Goal: Find specific fact: Find contact information

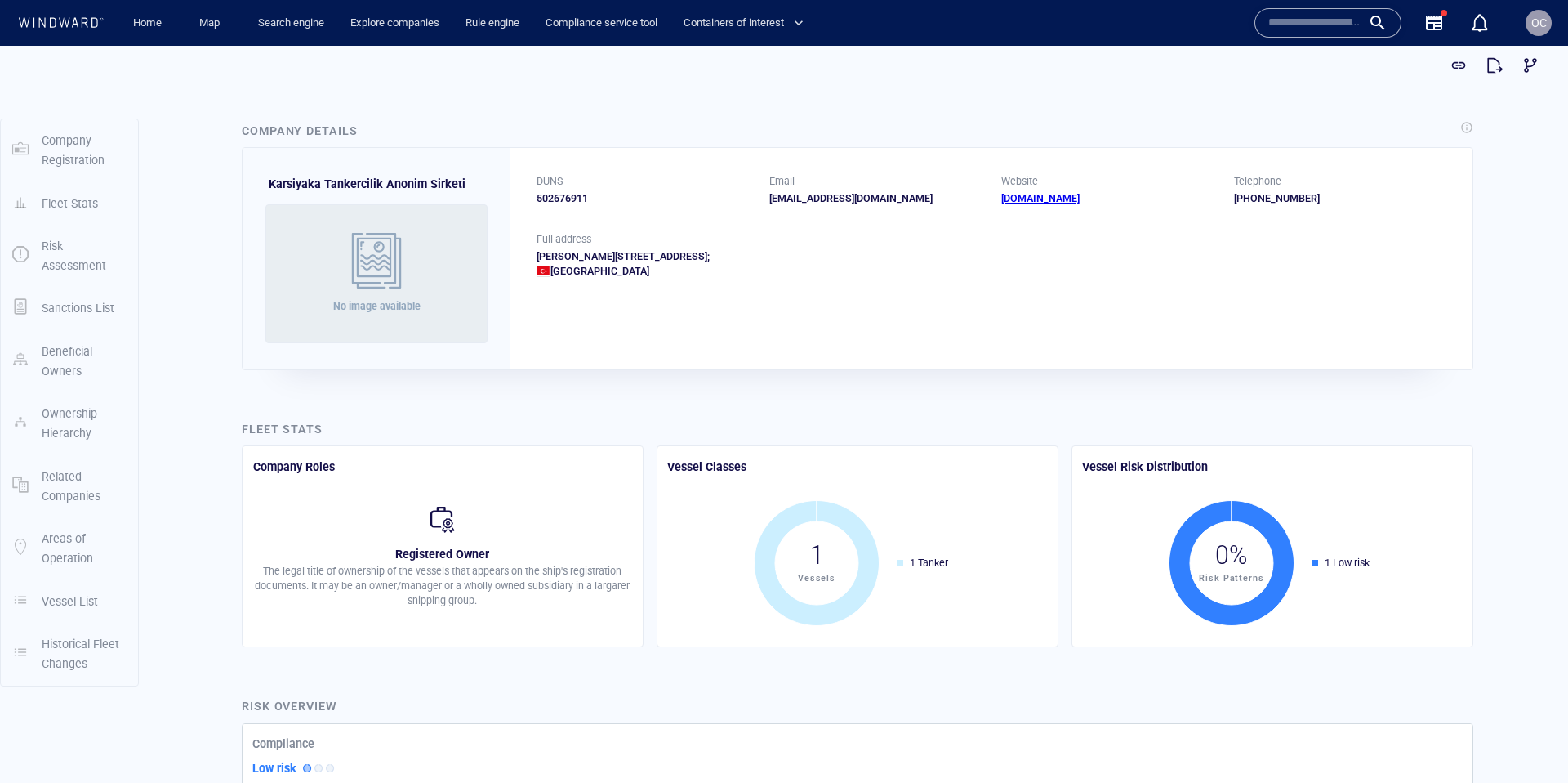
click at [857, 261] on div "[PERSON_NAME][STREET_ADDRESS]" at bounding box center [990, 264] width 910 height 30
copy div "ü"
click at [865, 257] on div "[PERSON_NAME][STREET_ADDRESS]" at bounding box center [990, 264] width 910 height 30
click at [860, 259] on div "[PERSON_NAME][STREET_ADDRESS]" at bounding box center [990, 264] width 910 height 30
copy div "ü"
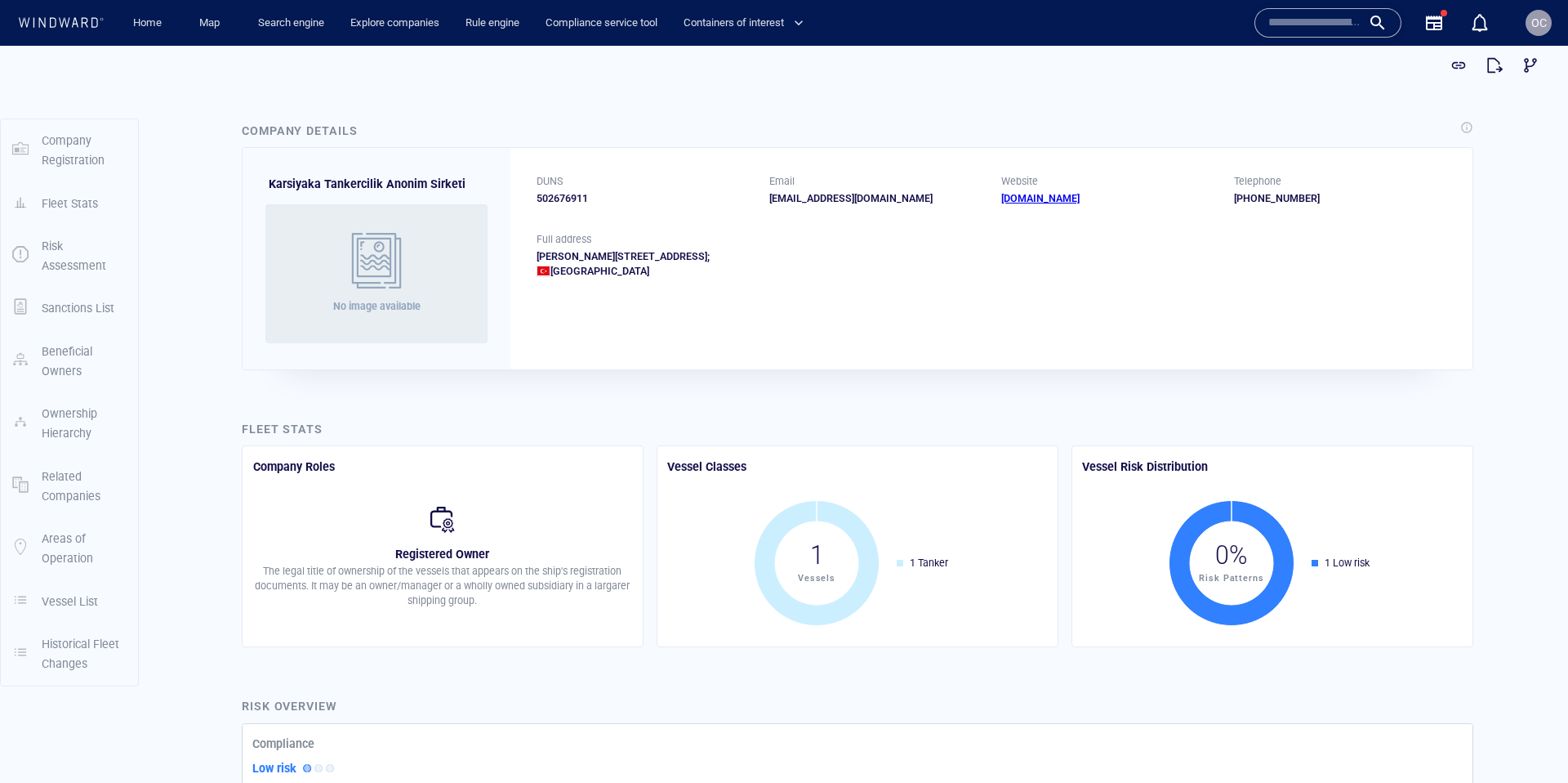
click at [774, 265] on div "[GEOGRAPHIC_DATA]" at bounding box center [990, 271] width 910 height 14
click at [802, 254] on div "[PERSON_NAME][STREET_ADDRESS]" at bounding box center [990, 264] width 910 height 30
click at [1015, 261] on div "[PERSON_NAME][STREET_ADDRESS]" at bounding box center [990, 264] width 910 height 30
drag, startPoint x: 891, startPoint y: 256, endPoint x: 536, endPoint y: 257, distance: 355.0
click at [536, 257] on div "[PERSON_NAME][STREET_ADDRESS]" at bounding box center [990, 264] width 910 height 30
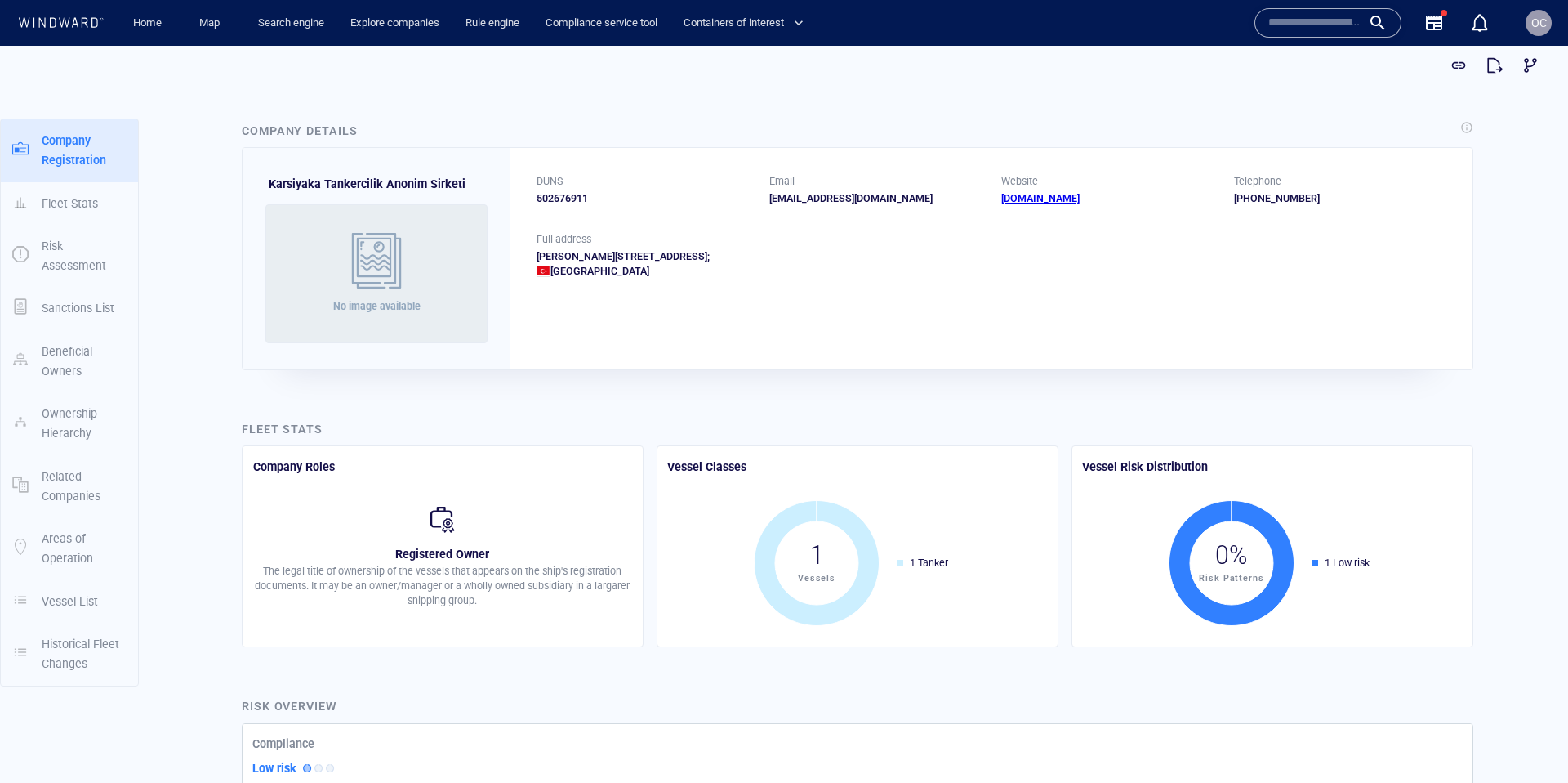
copy div "[PERSON_NAME][STREET_ADDRESS];"
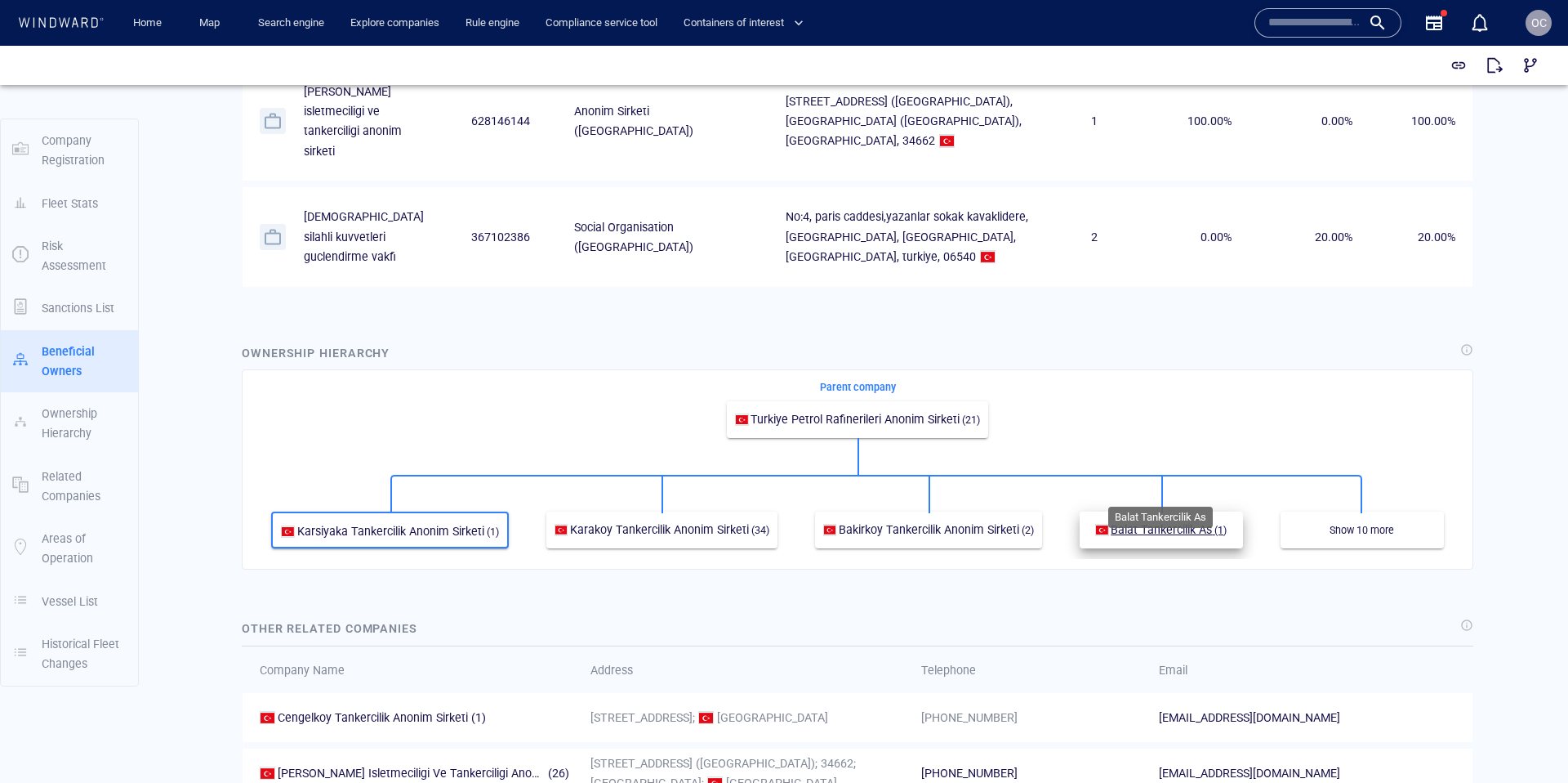
scroll to position [1048, 0]
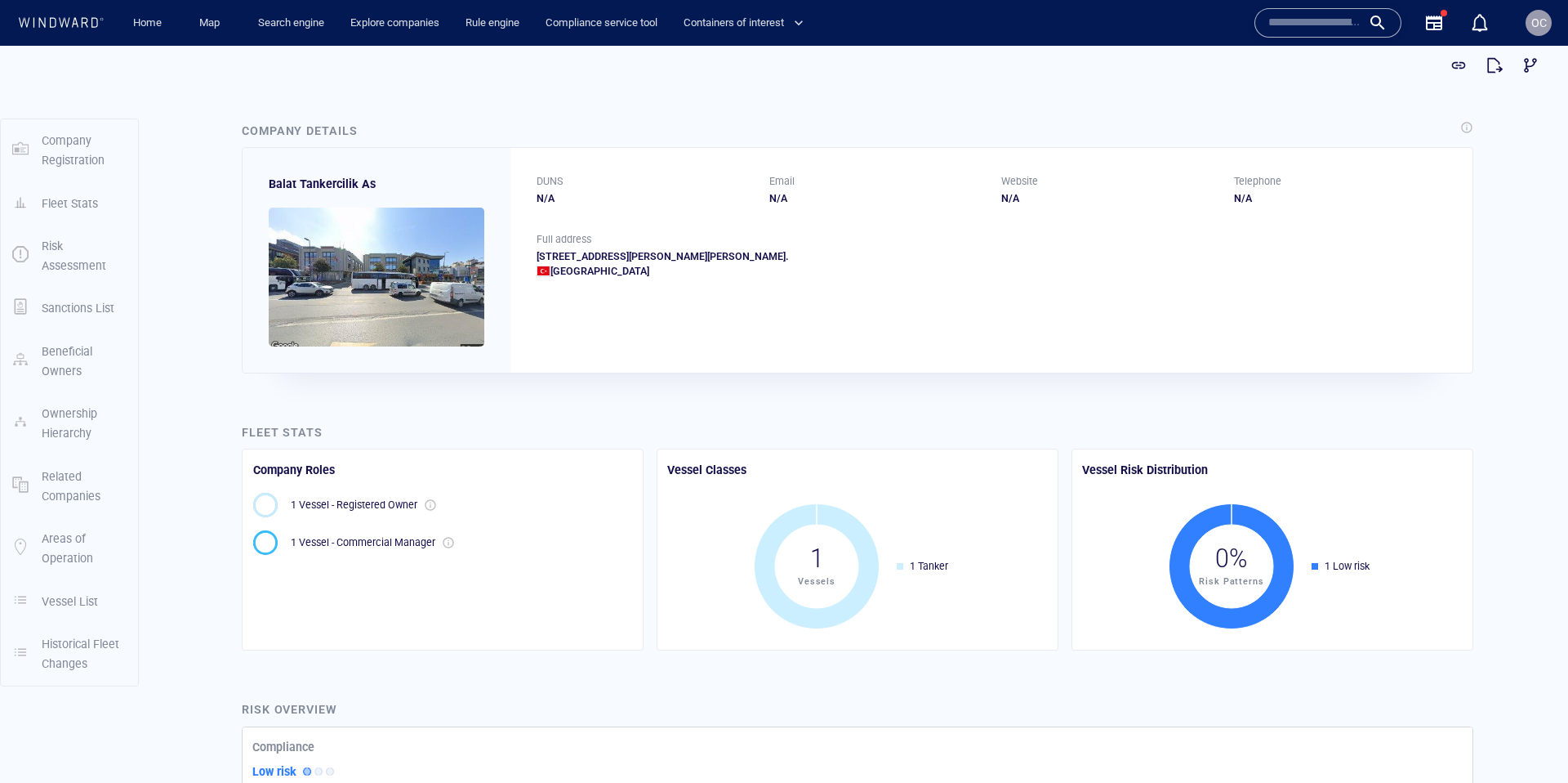
drag, startPoint x: 903, startPoint y: 256, endPoint x: 536, endPoint y: 254, distance: 367.0
click at [536, 254] on div "Ic Kapi 3, Kisikli Caddesi 24, Altunizade Mah, Uskudar, 34662, Istanbul, Turkiy…" at bounding box center [990, 264] width 910 height 30
copy div "Ic Kapi 3, Kisikli Caddesi 24, Altunizade Mah, Uskudar, 34662, Istanbul, Turkiy…"
